Goal: Find specific page/section: Find specific page/section

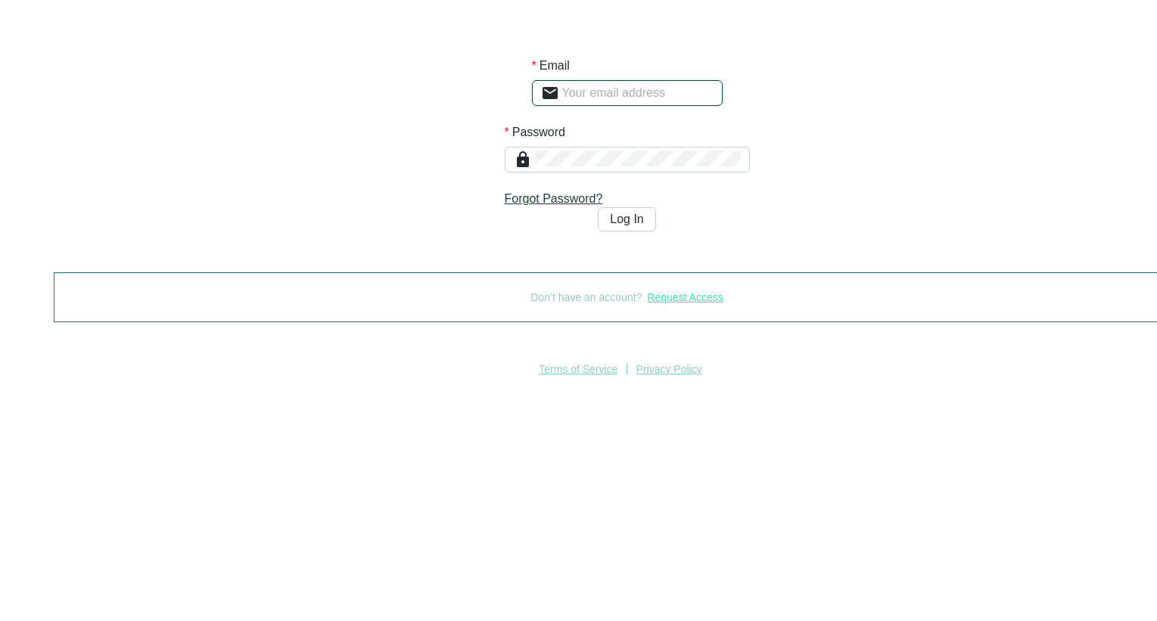
type input "[PERSON_NAME][EMAIL_ADDRESS][PERSON_NAME][DOMAIN_NAME][MEDICAL_DATA]"
click at [598, 231] on button "Log In" at bounding box center [626, 219] width 57 height 24
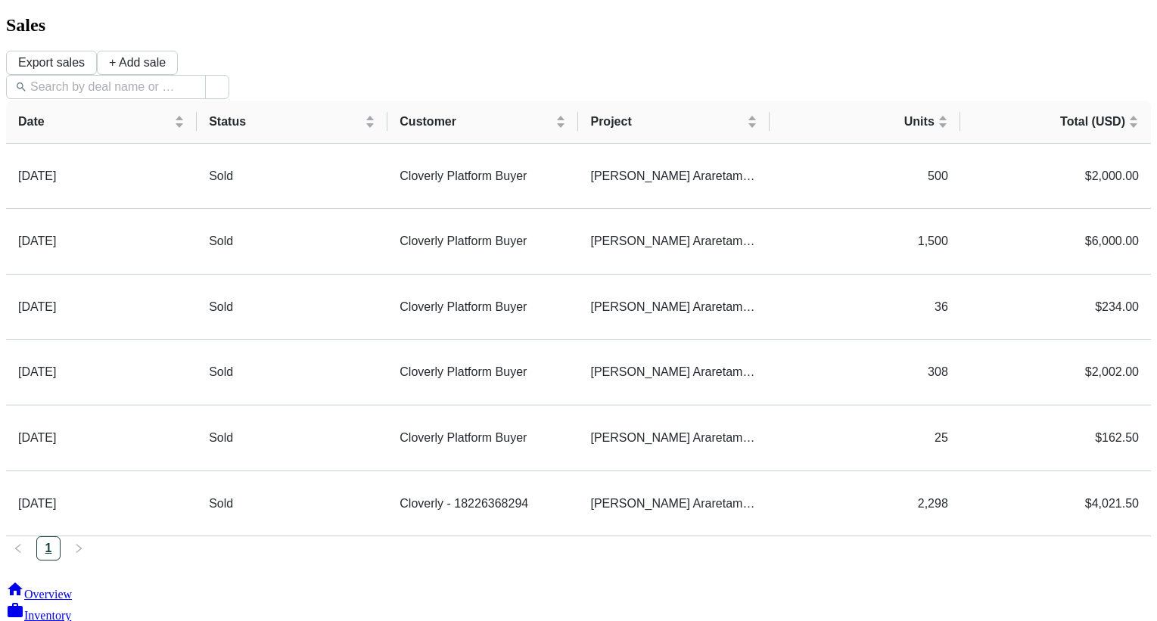
click at [72, 588] on span "Overview" at bounding box center [48, 594] width 48 height 13
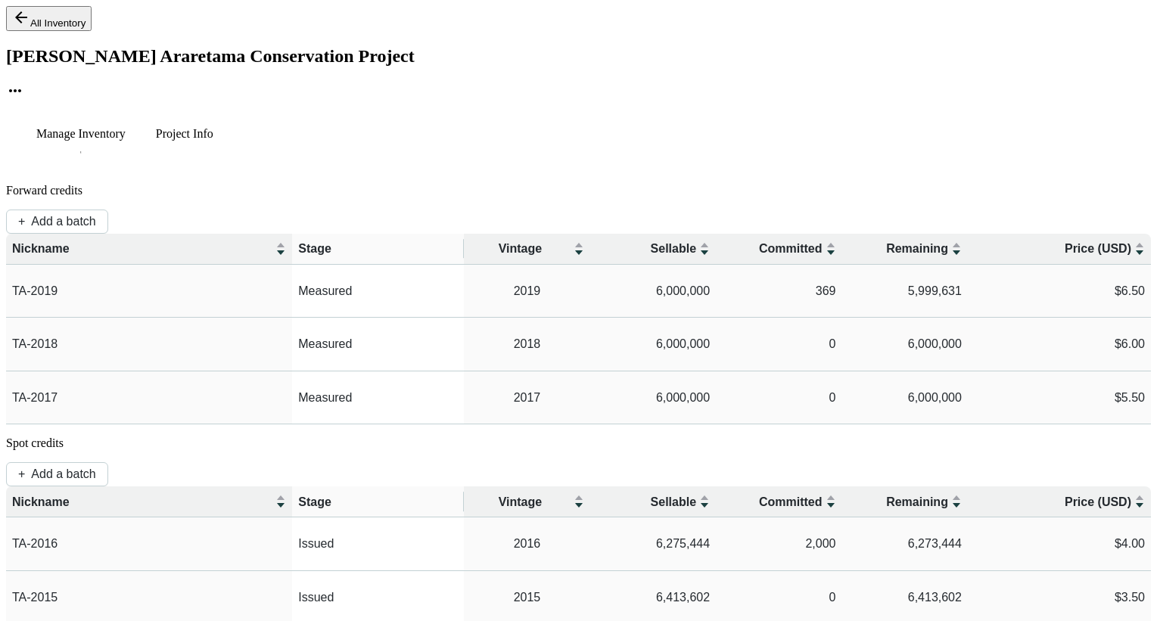
click at [213, 127] on p "Project Info" at bounding box center [184, 134] width 57 height 14
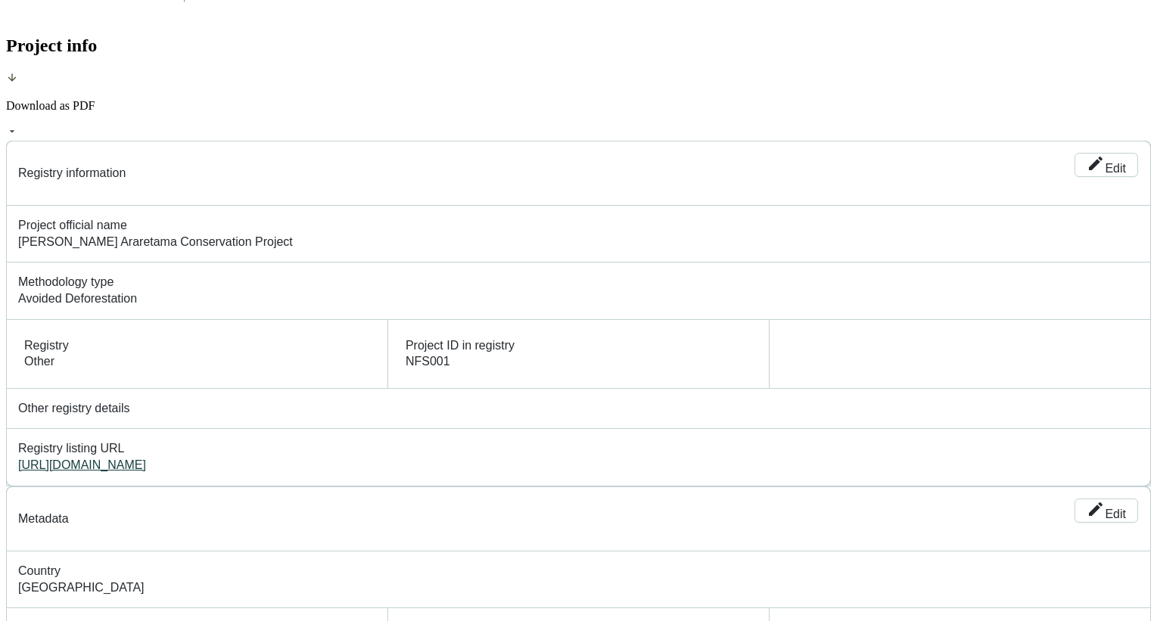
scroll to position [161, 0]
